Goal: Information Seeking & Learning: Check status

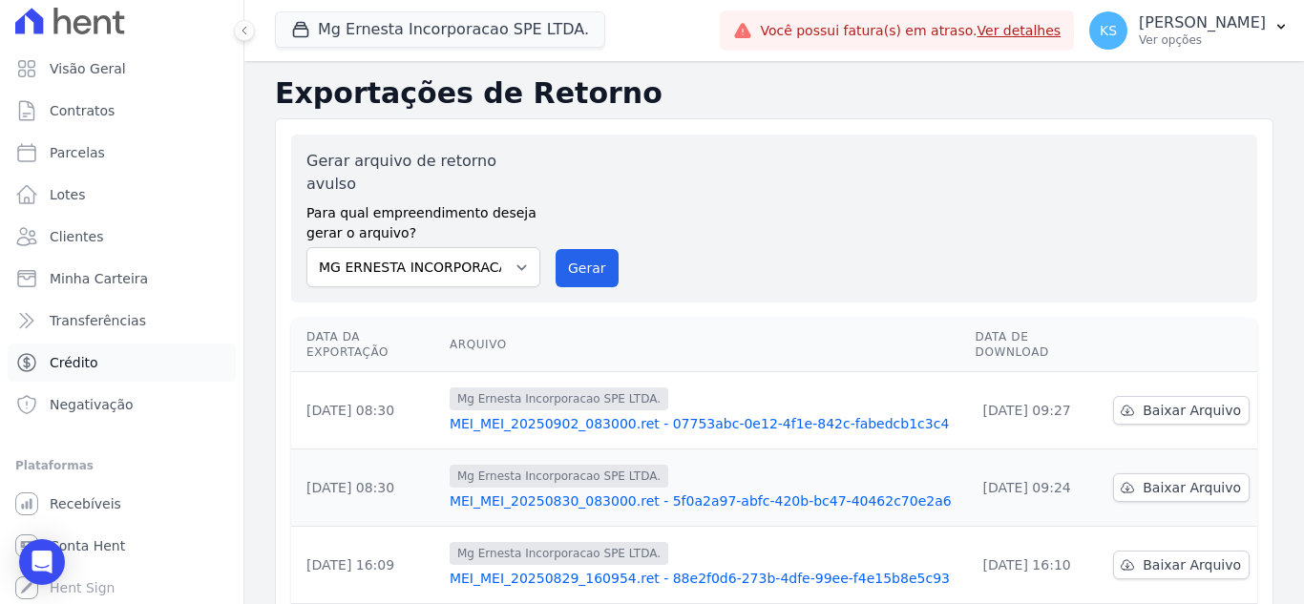
scroll to position [10, 0]
click at [74, 502] on span "Recebíveis" at bounding box center [86, 500] width 72 height 19
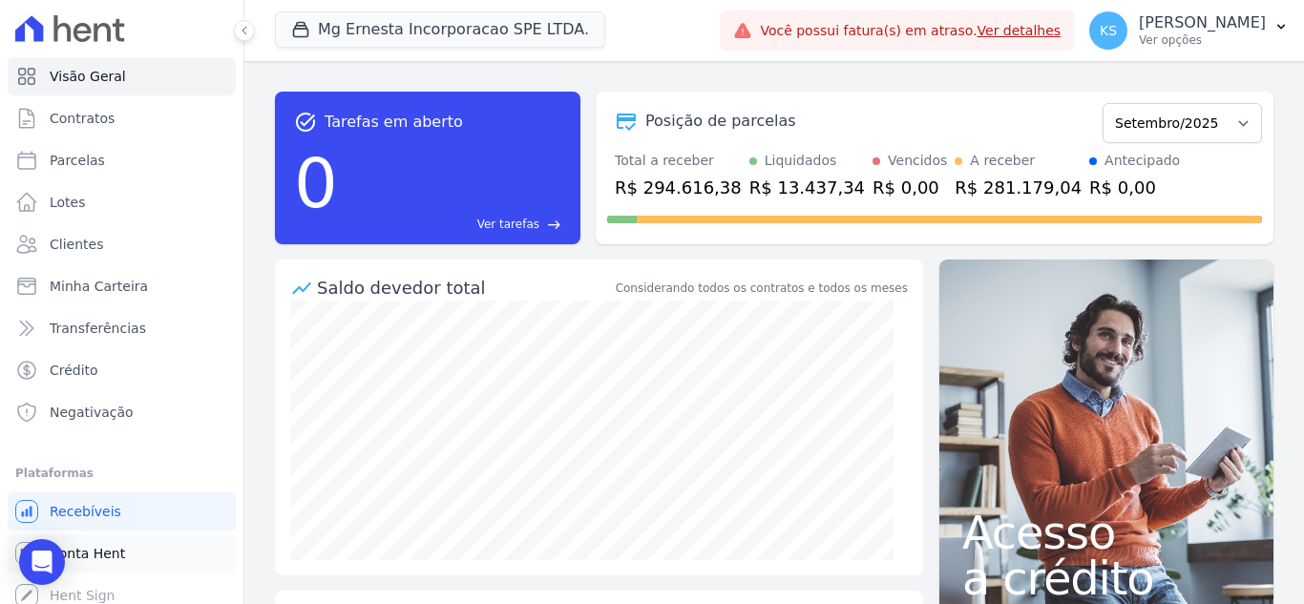
click at [92, 550] on span "Conta Hent" at bounding box center [87, 553] width 75 height 19
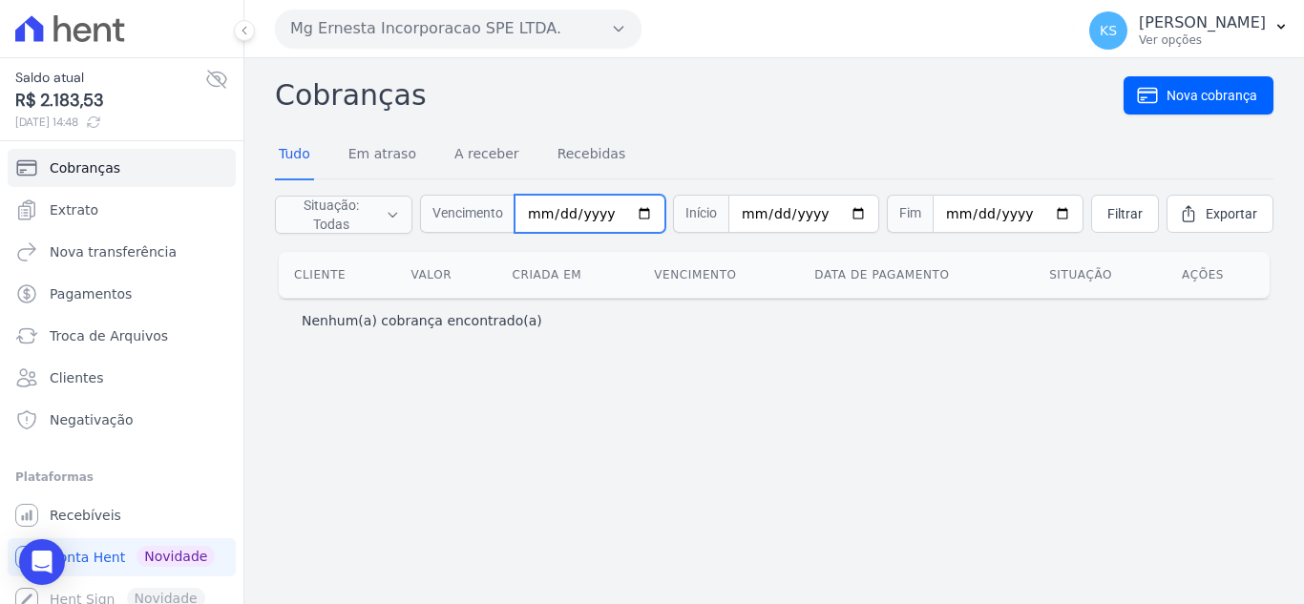
click at [642, 215] on input "date" at bounding box center [589, 214] width 151 height 38
type input "[DATE]"
click at [845, 213] on input "date" at bounding box center [803, 214] width 151 height 38
type input "[DATE]"
click at [606, 215] on input "[DATE]" at bounding box center [589, 214] width 151 height 38
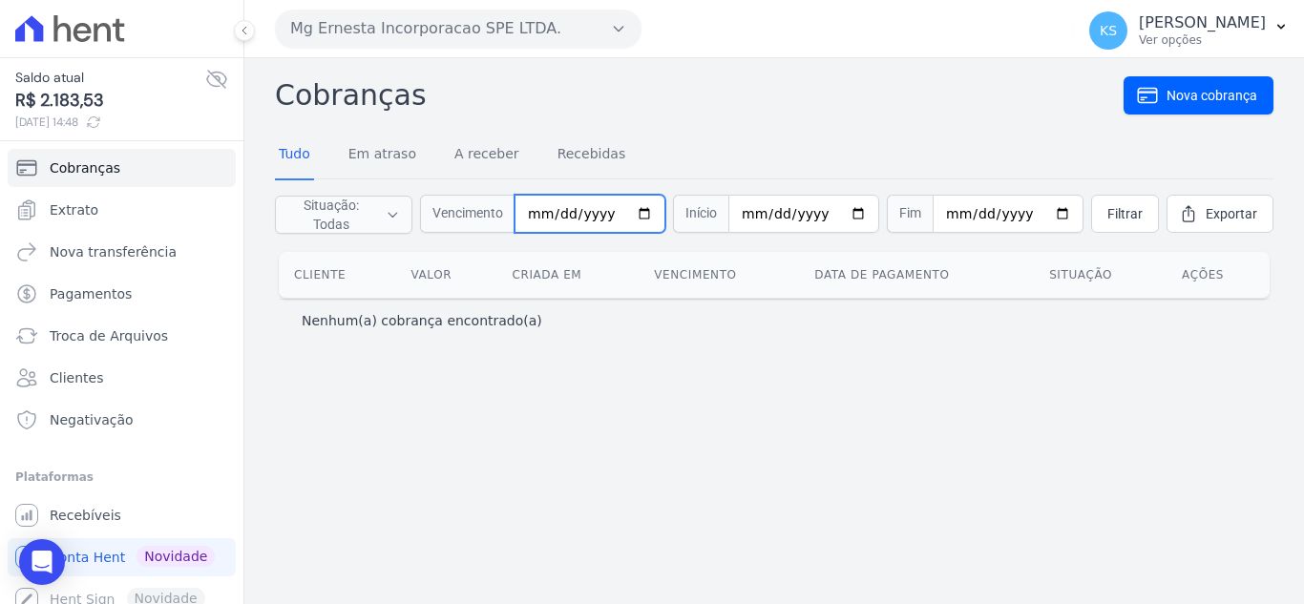
drag, startPoint x: 619, startPoint y: 215, endPoint x: 535, endPoint y: 221, distance: 84.2
click at [495, 216] on div "Vencimento 2025-08-01" at bounding box center [542, 214] width 245 height 38
click at [536, 218] on input "[DATE]" at bounding box center [589, 214] width 151 height 38
click at [563, 214] on input "date" at bounding box center [589, 214] width 151 height 38
click at [586, 213] on input "date" at bounding box center [589, 214] width 151 height 38
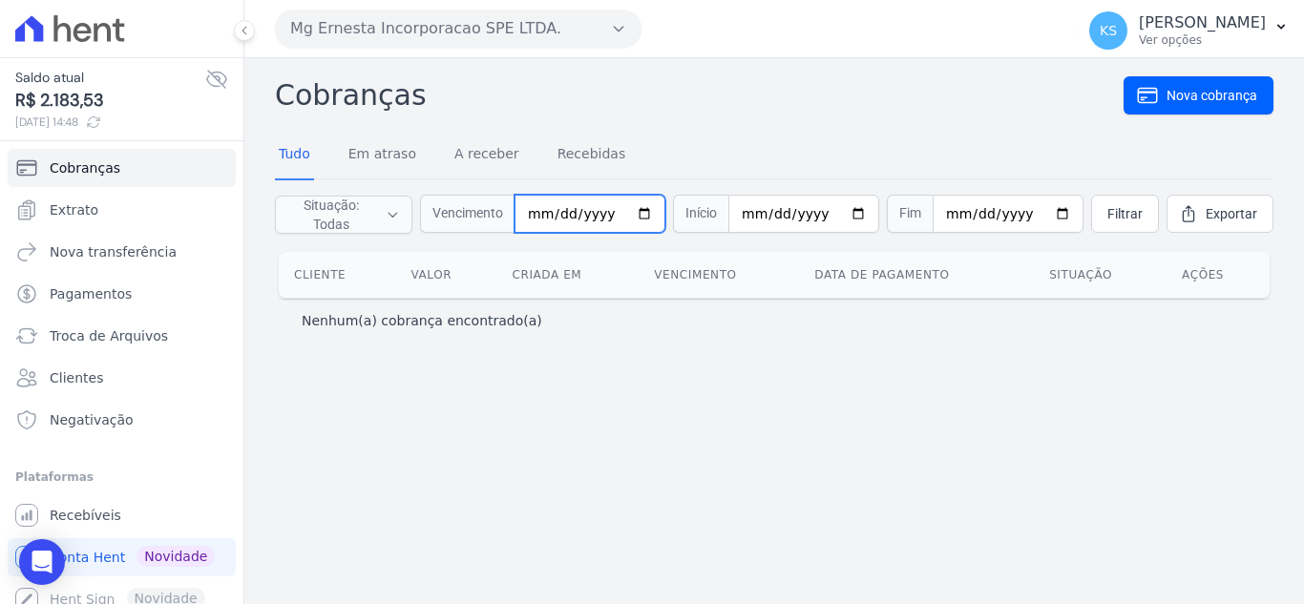
click at [607, 205] on input "date" at bounding box center [589, 214] width 151 height 38
click at [839, 206] on input "[DATE]" at bounding box center [803, 214] width 151 height 38
type input "[DATE]"
click at [1045, 211] on input "date" at bounding box center [1007, 214] width 151 height 38
type input "[DATE]"
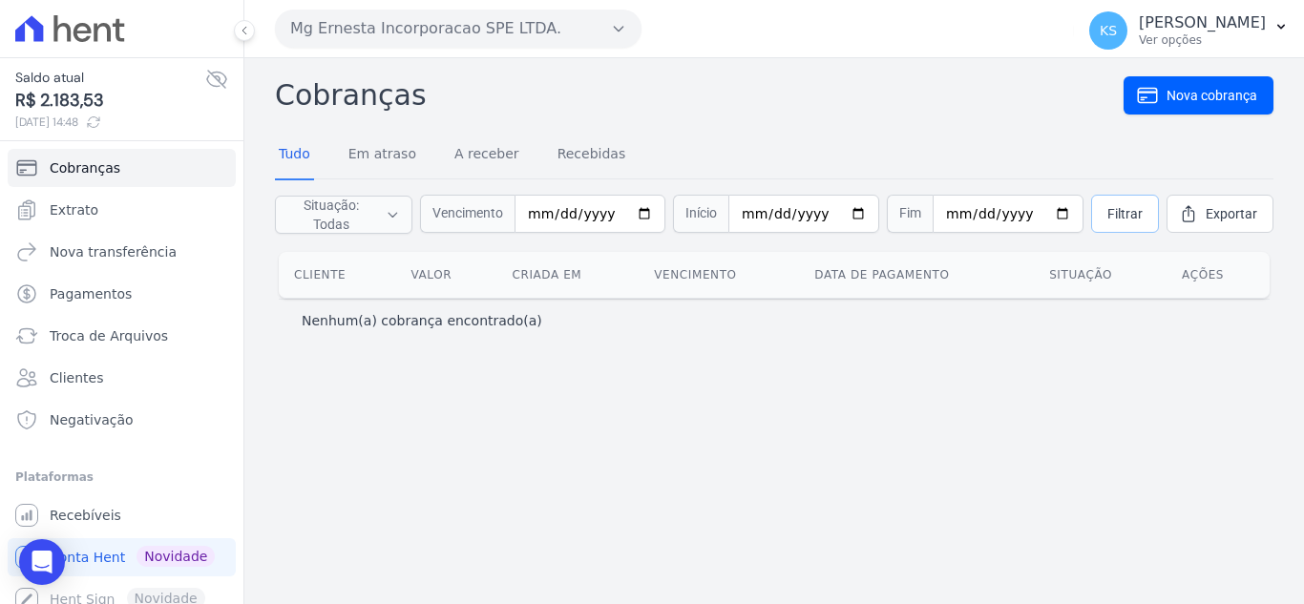
click at [1114, 215] on span "Filtrar" at bounding box center [1124, 213] width 35 height 19
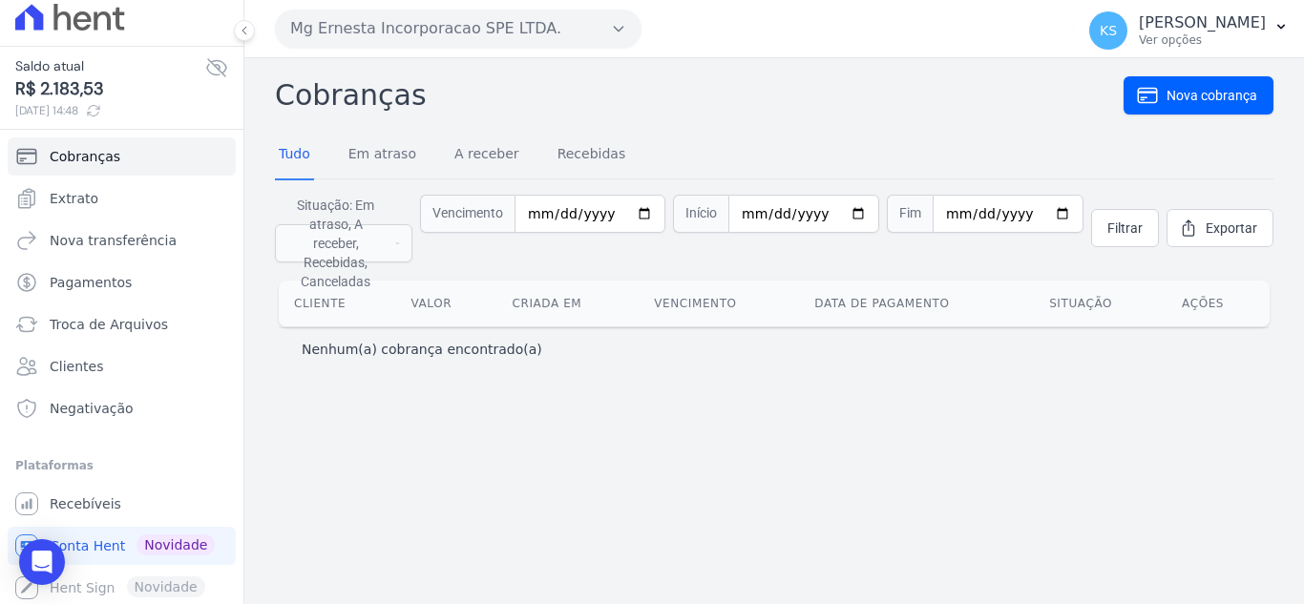
scroll to position [14, 0]
click at [87, 501] on span "Recebíveis" at bounding box center [86, 500] width 72 height 19
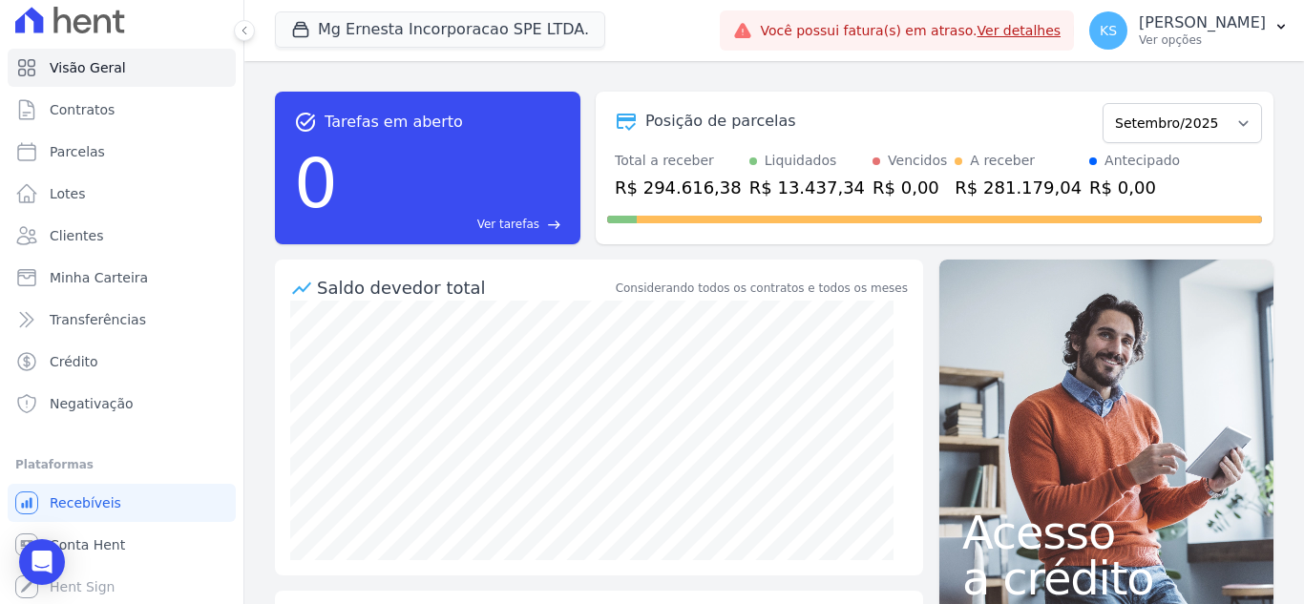
scroll to position [10, 0]
click at [91, 542] on span "Conta Hent" at bounding box center [87, 542] width 75 height 19
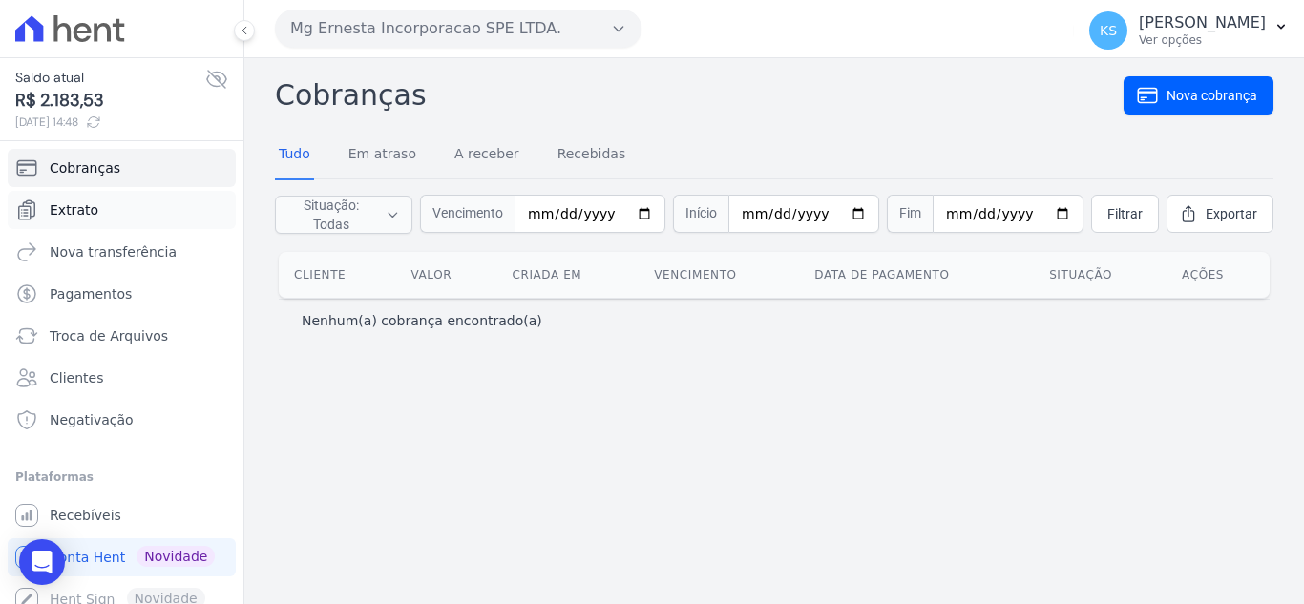
click at [67, 201] on span "Extrato" at bounding box center [74, 209] width 49 height 19
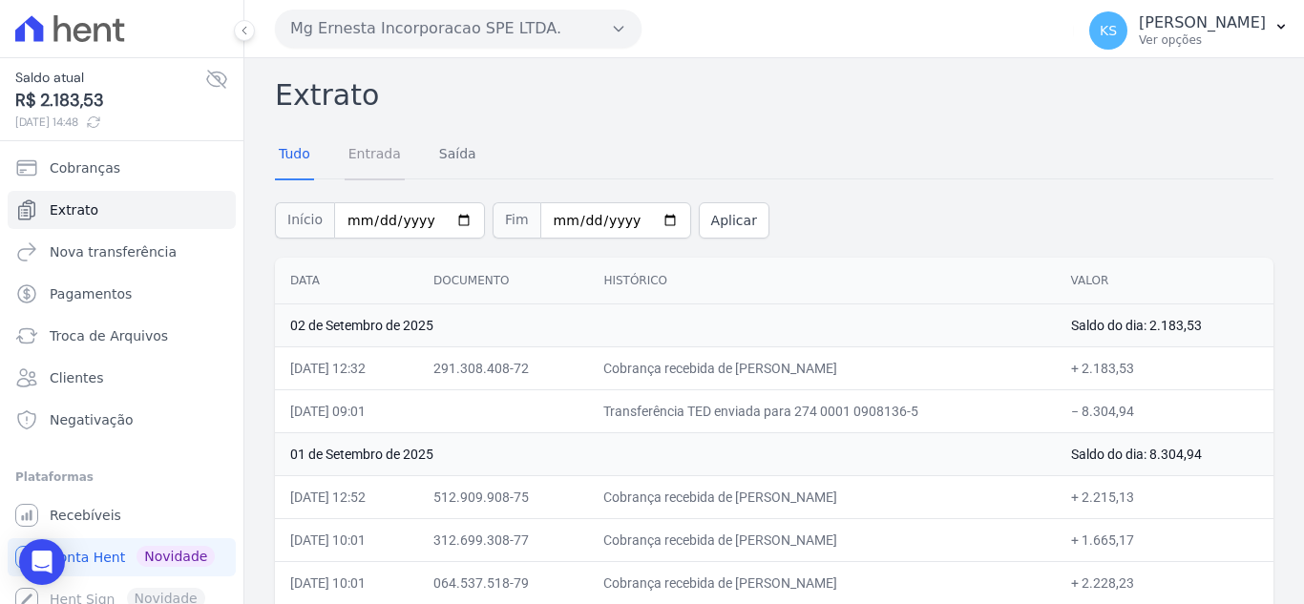
click at [368, 163] on link "Entrada" at bounding box center [375, 156] width 60 height 50
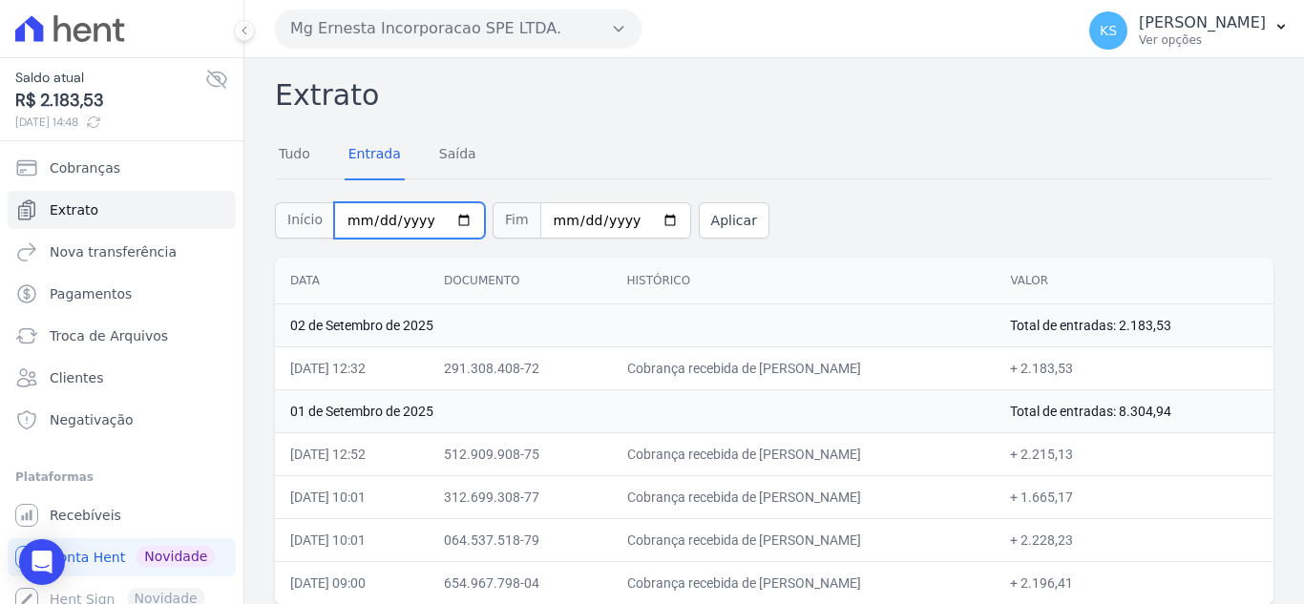
click at [448, 220] on input "2025-09-01" at bounding box center [409, 220] width 151 height 36
type input "[DATE]"
click at [645, 222] on input "2025-09-02" at bounding box center [615, 220] width 151 height 36
type input "[DATE]"
click at [705, 220] on button "Aplicar" at bounding box center [734, 220] width 71 height 36
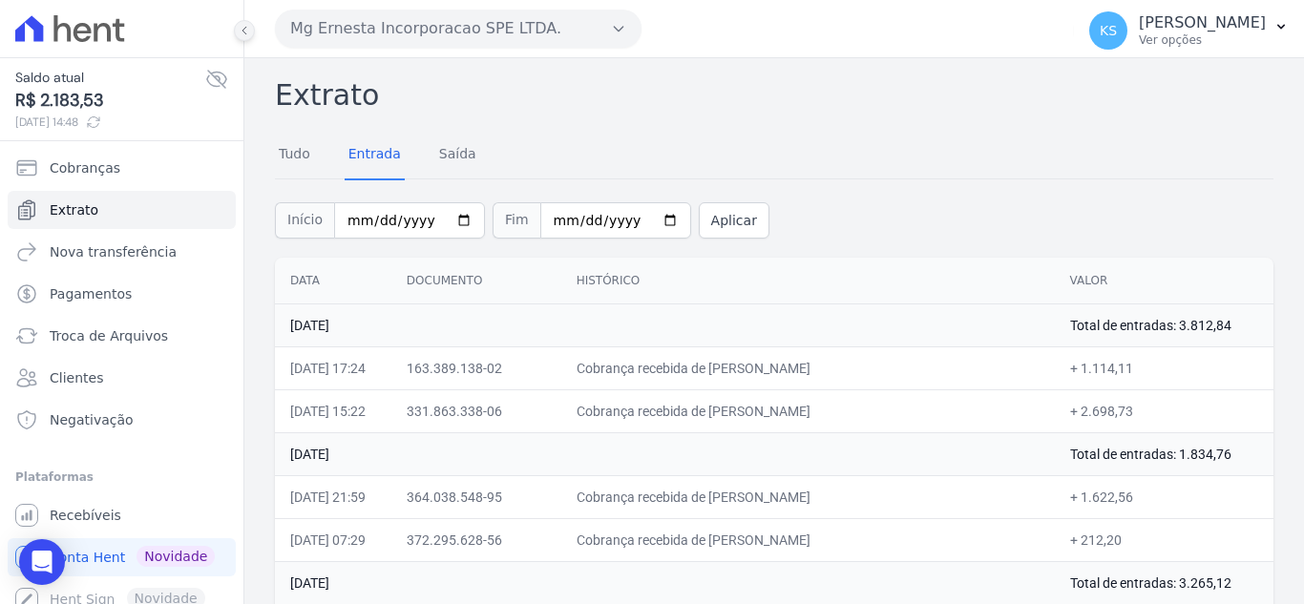
click at [243, 31] on icon at bounding box center [244, 30] width 11 height 11
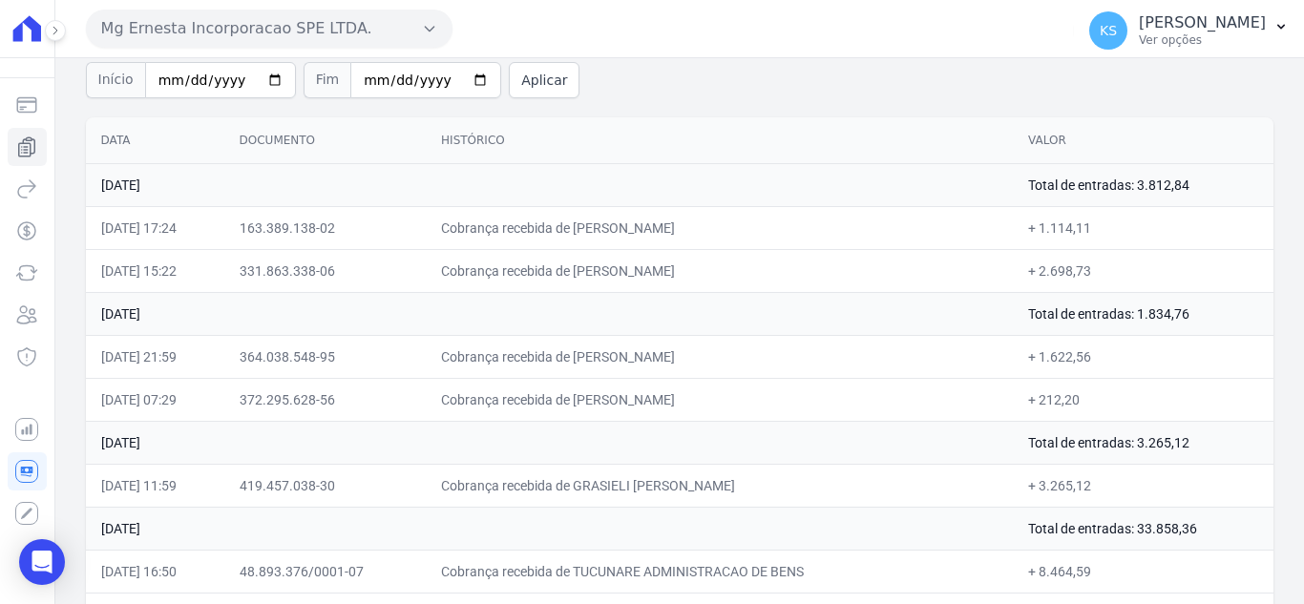
scroll to position [95, 0]
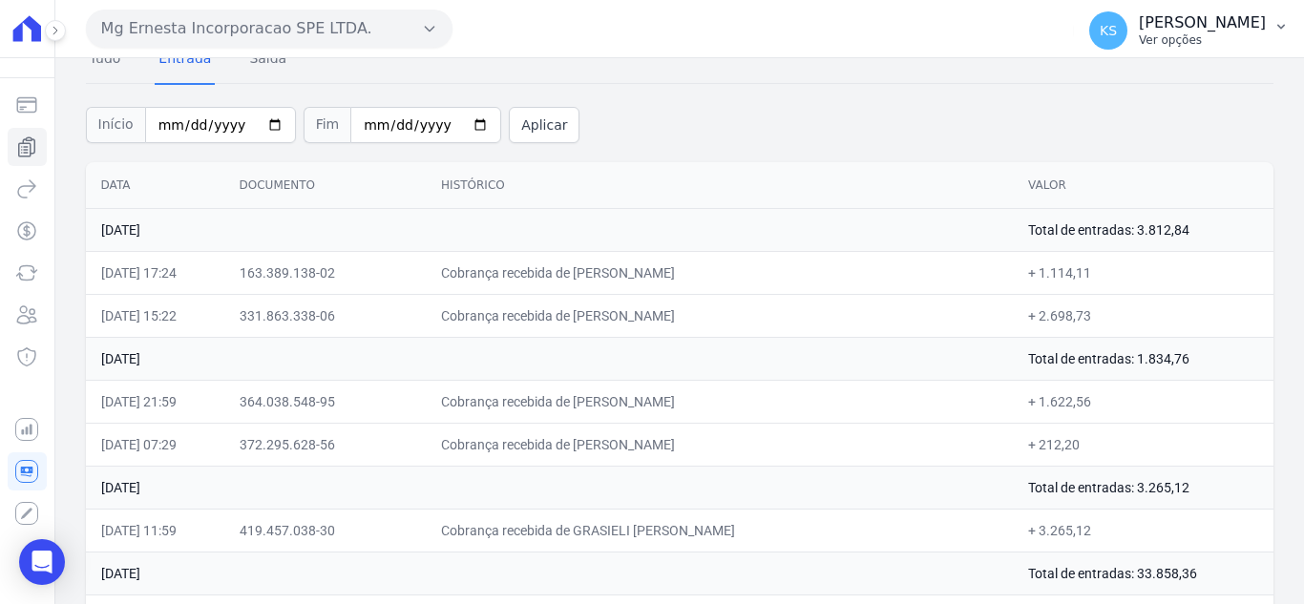
click at [1214, 43] on p "Ver opções" at bounding box center [1202, 39] width 127 height 15
click at [921, 110] on div "Início [DATE] Fim [DATE] Aplicar" at bounding box center [679, 122] width 1187 height 79
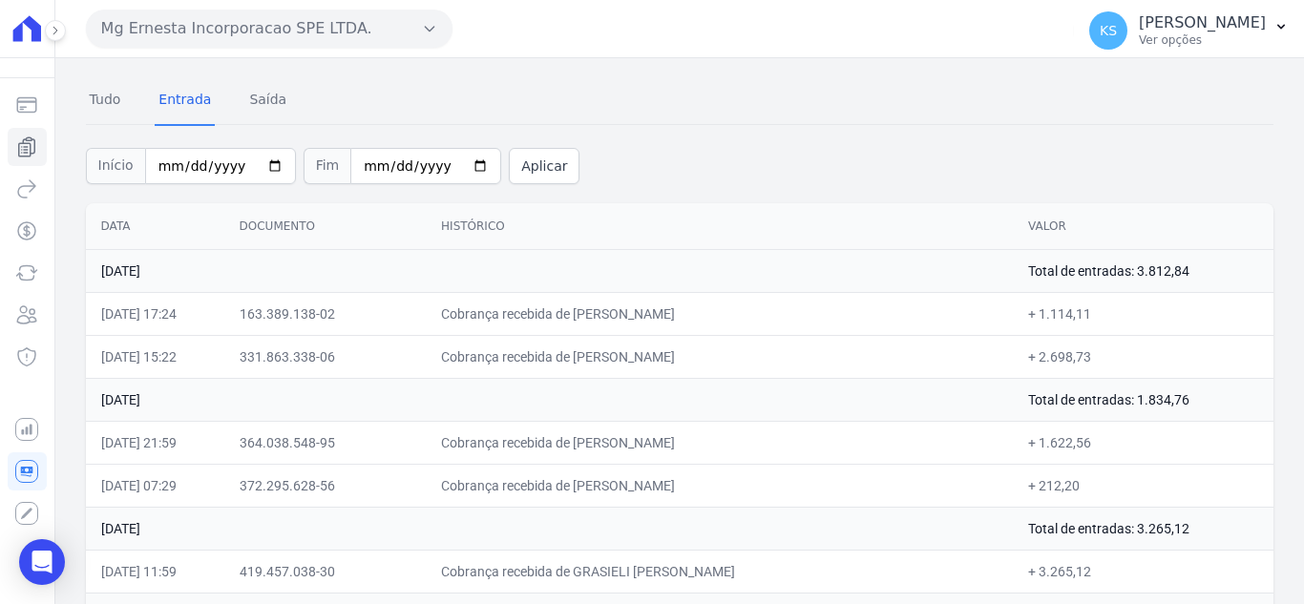
scroll to position [0, 0]
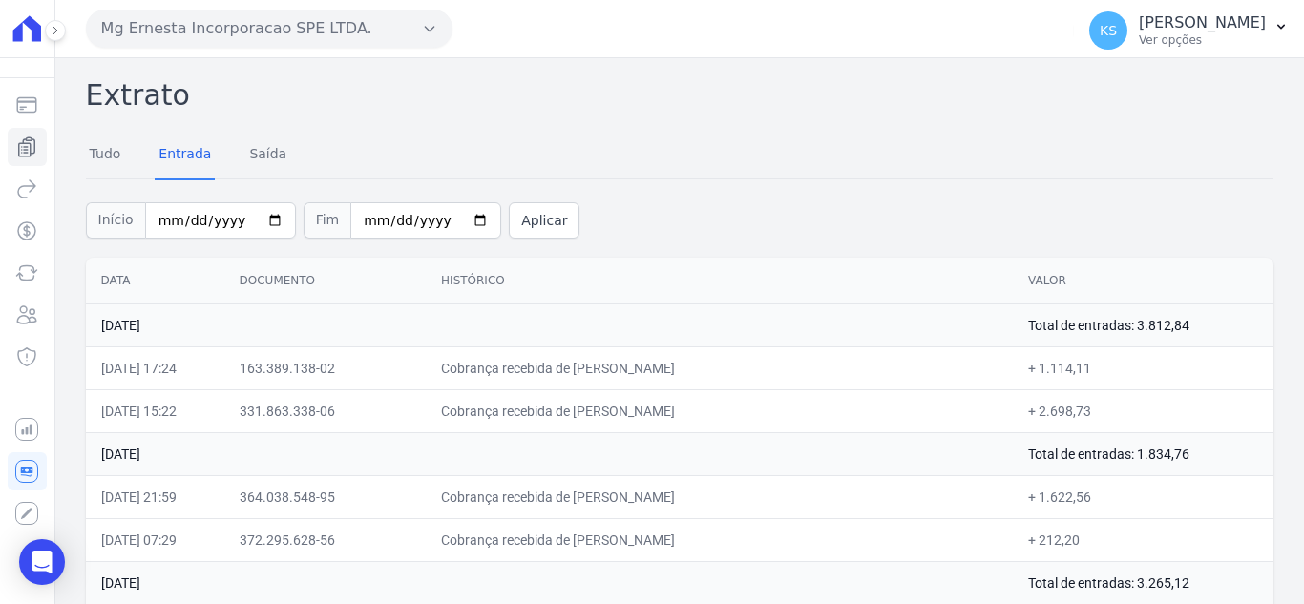
click at [427, 28] on icon "button" at bounding box center [429, 28] width 15 height 15
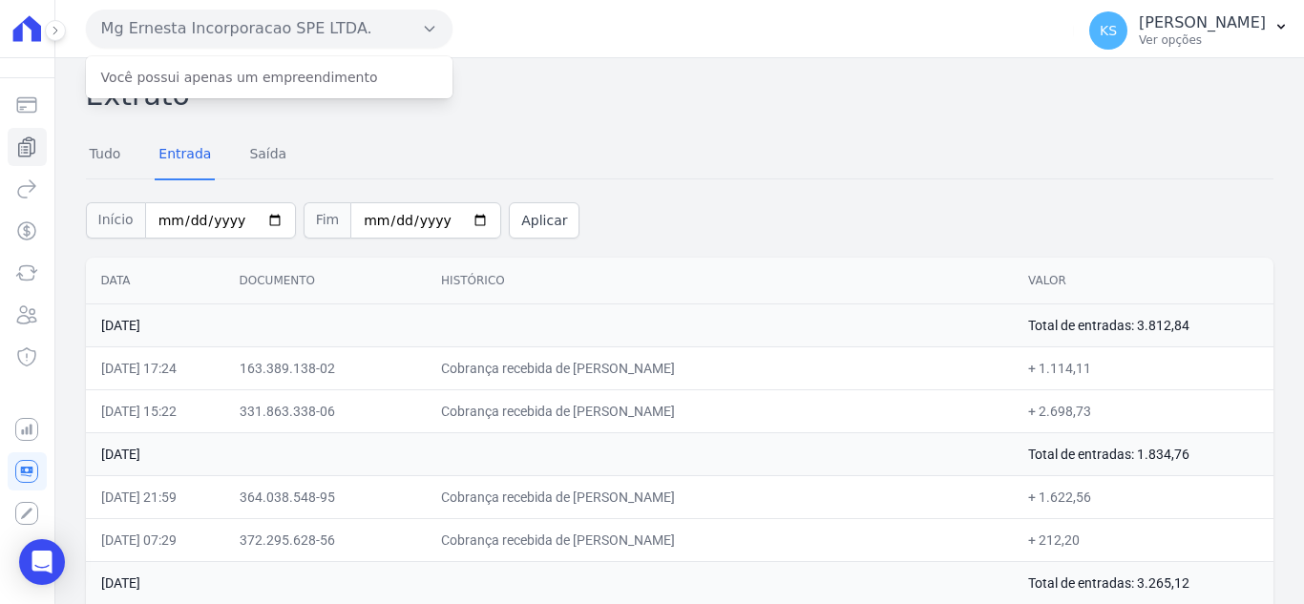
click at [595, 108] on h2 "Extrato" at bounding box center [679, 94] width 1187 height 43
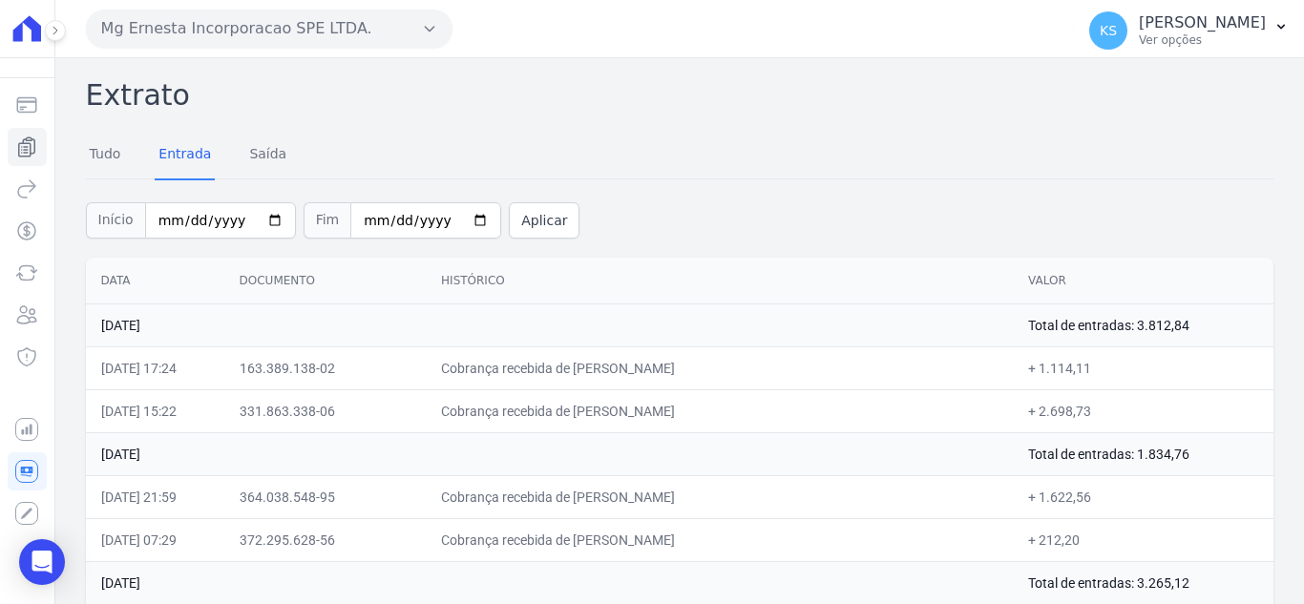
click at [358, 134] on div "Tudo Entrada [GEOGRAPHIC_DATA]" at bounding box center [679, 155] width 1187 height 47
click at [98, 161] on link "Tudo" at bounding box center [105, 156] width 39 height 50
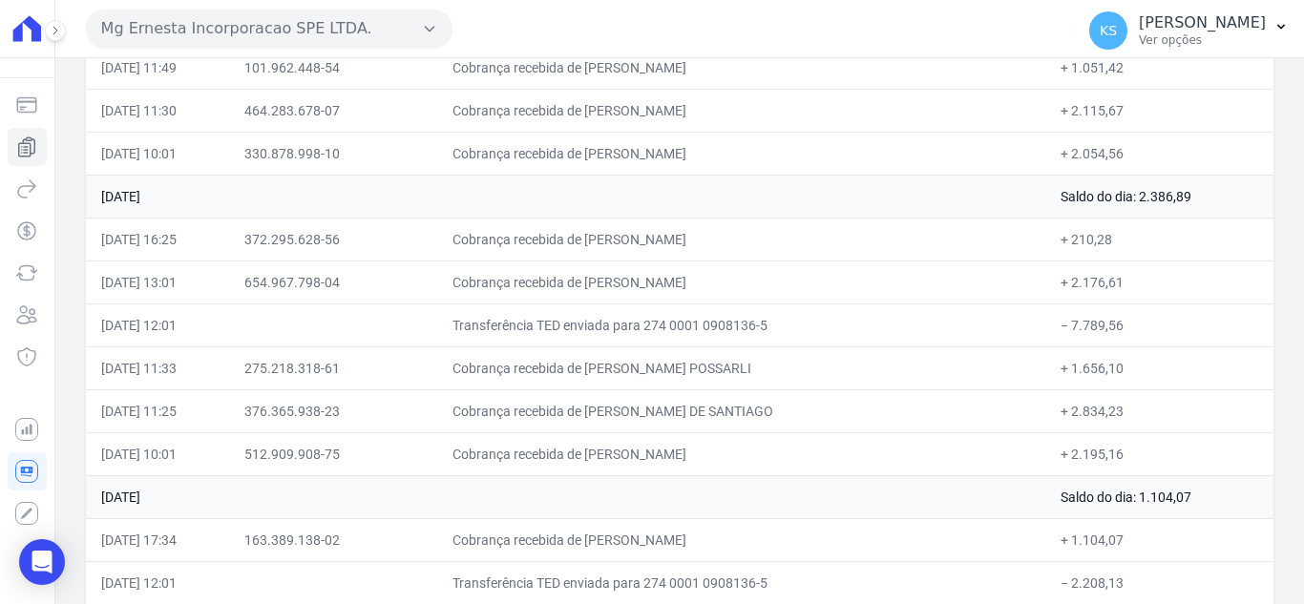
scroll to position [5256, 0]
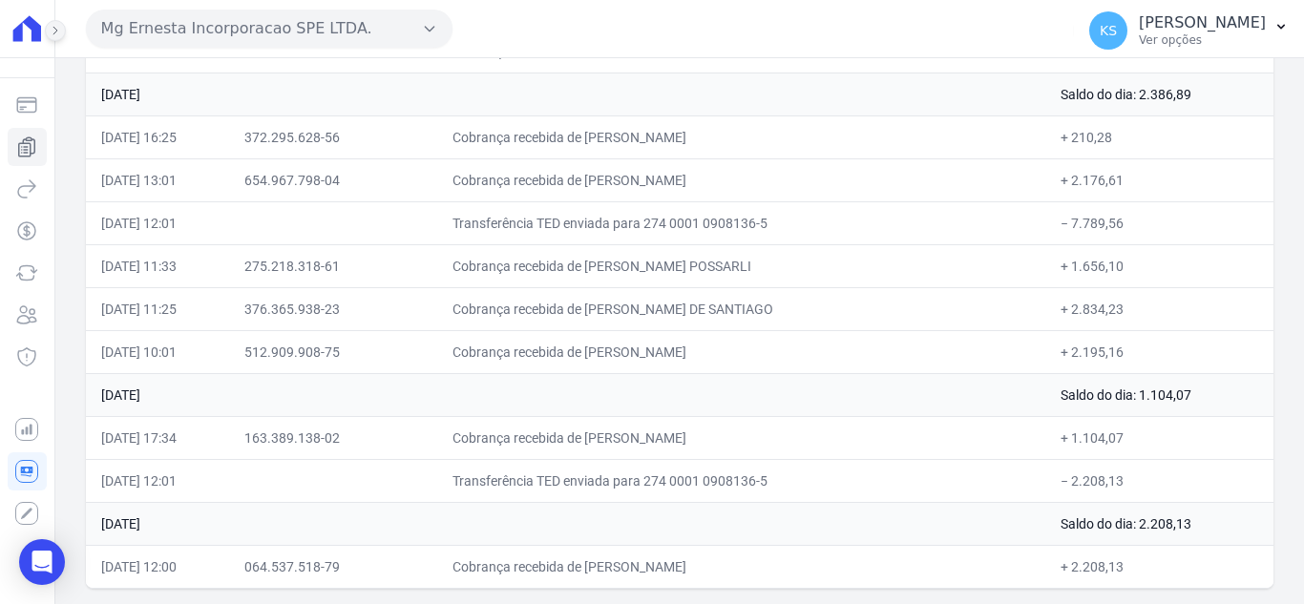
click at [54, 31] on icon at bounding box center [55, 30] width 11 height 11
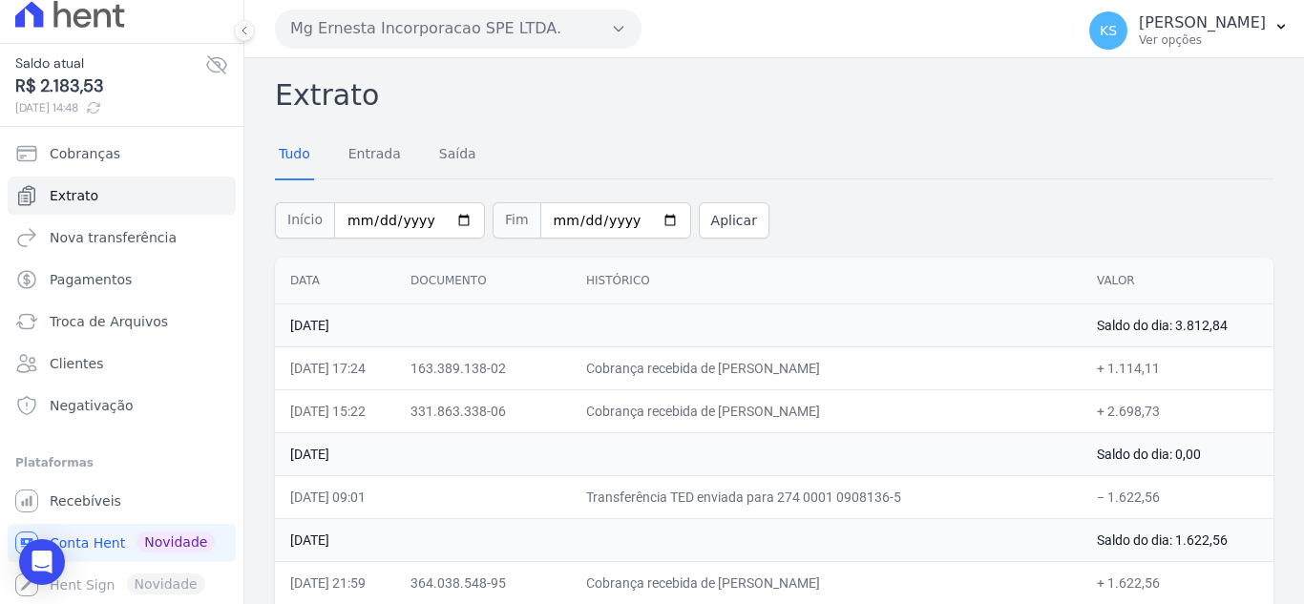
scroll to position [14, 0]
click at [247, 32] on icon at bounding box center [244, 30] width 11 height 11
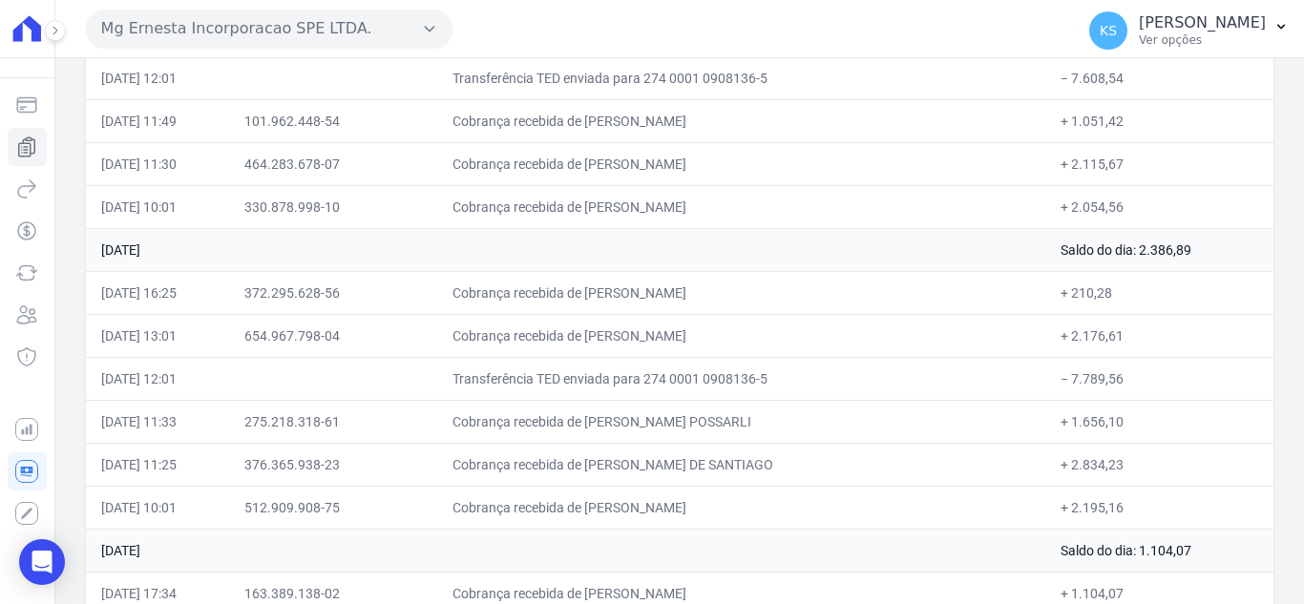
scroll to position [5256, 0]
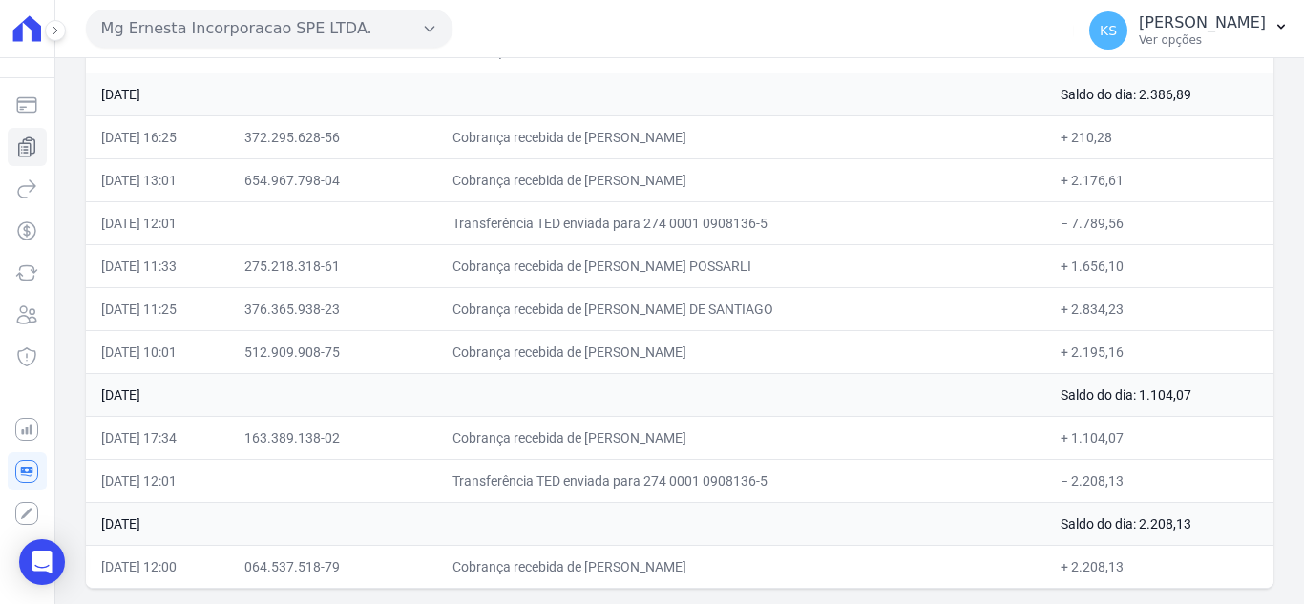
drag, startPoint x: 102, startPoint y: 280, endPoint x: 1113, endPoint y: 558, distance: 1048.4
copy table "Lore Ipsumdolo Sitametco Adipi 40 el Seddoe te 7943 Incid ut lab: 4.317,78 99/0…"
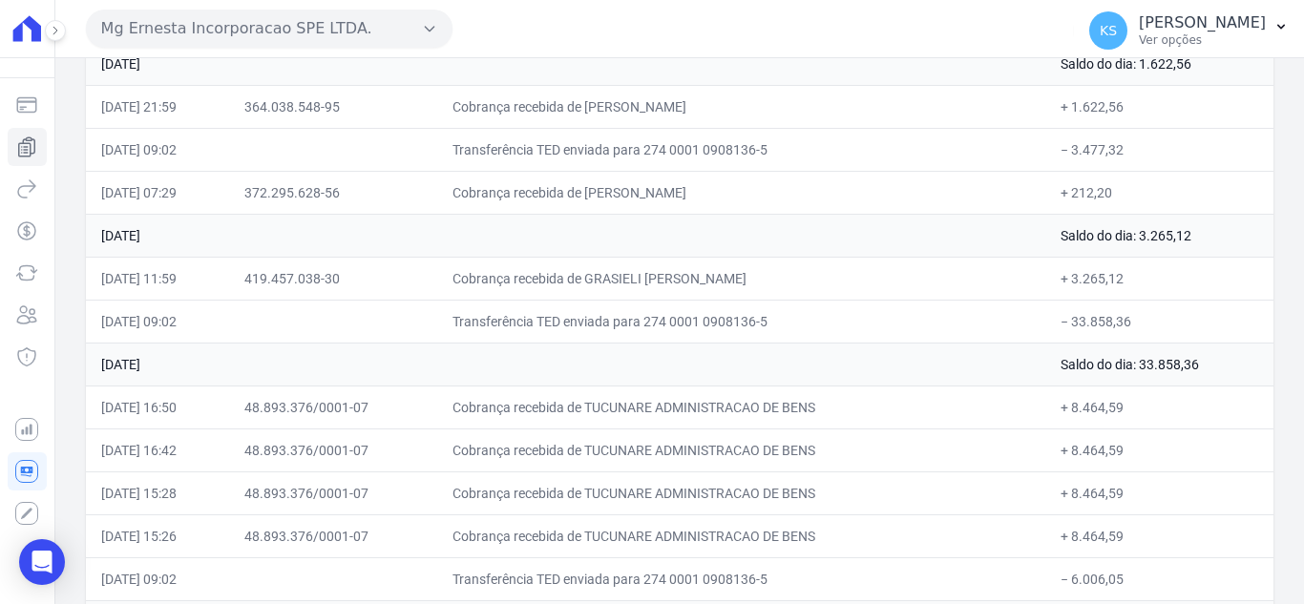
scroll to position [0, 0]
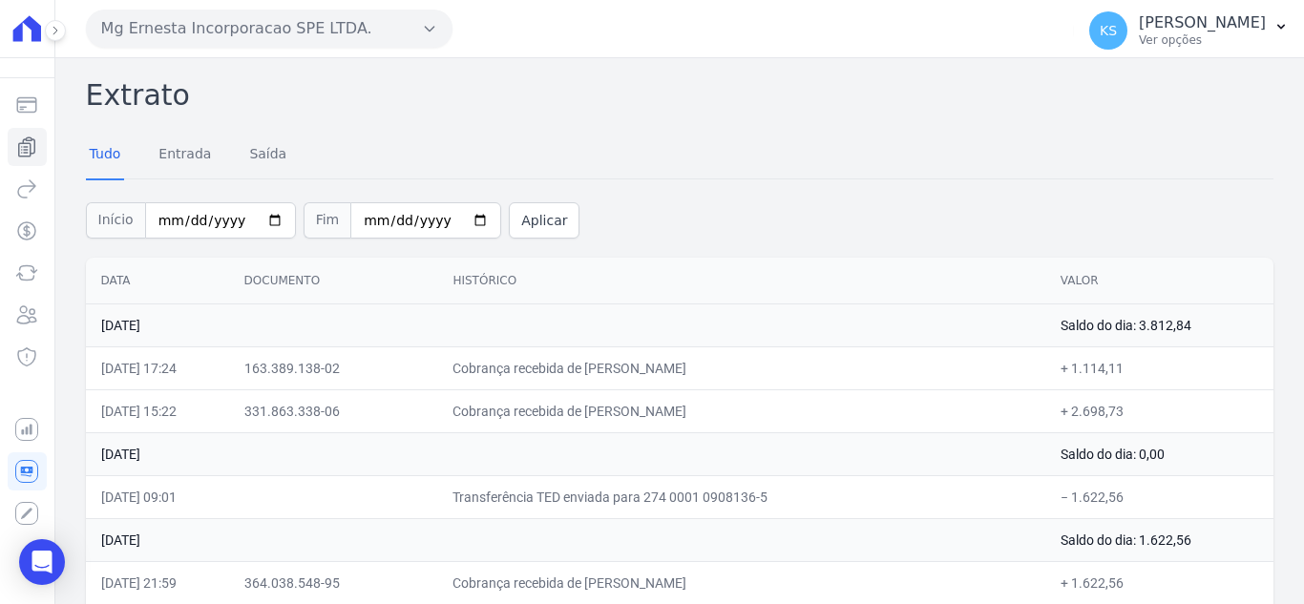
click at [201, 268] on th "Data" at bounding box center [157, 281] width 143 height 47
